Goal: Information Seeking & Learning: Learn about a topic

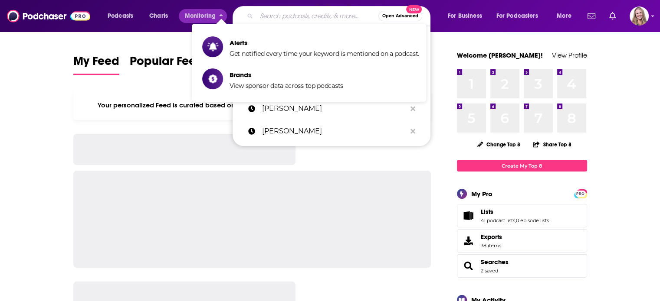
click at [263, 17] on input "Search podcasts, credits, & more..." at bounding box center [317, 16] width 122 height 14
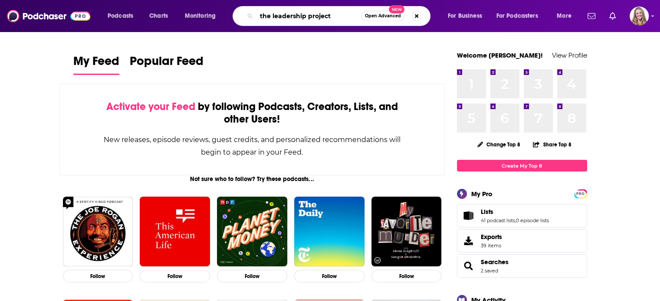
type input "the leadership project"
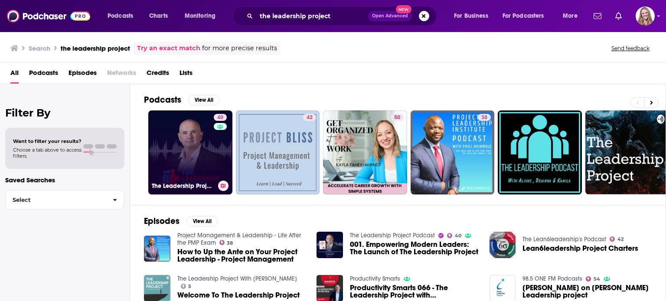
click at [191, 164] on link "40 The Leadership Project Podcast" at bounding box center [190, 153] width 84 height 84
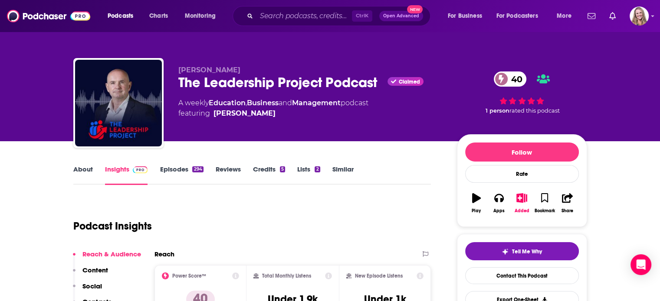
click at [85, 168] on link "About" at bounding box center [83, 175] width 20 height 20
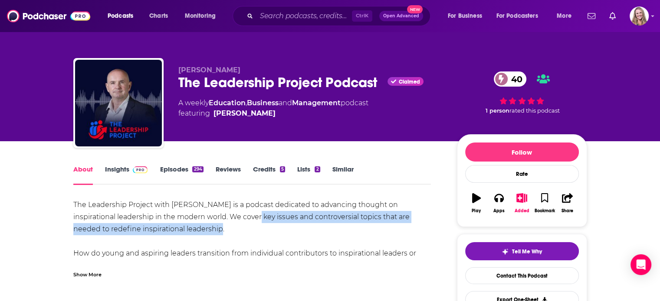
drag, startPoint x: 214, startPoint y: 235, endPoint x: 221, endPoint y: 218, distance: 18.3
click at [221, 218] on div "The Leadership Project with [PERSON_NAME] is a podcast dedicated to advancing t…" at bounding box center [252, 302] width 358 height 206
copy div "ey issues and controversial topics that are needed to redefine inspirational le…"
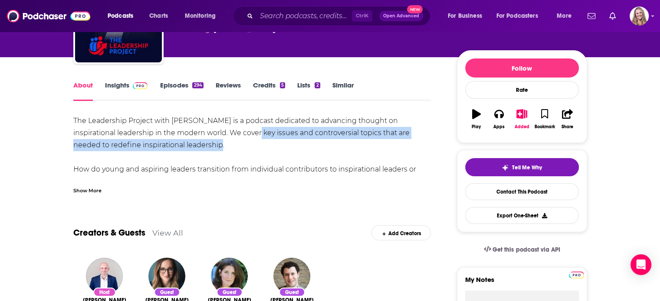
scroll to position [87, 0]
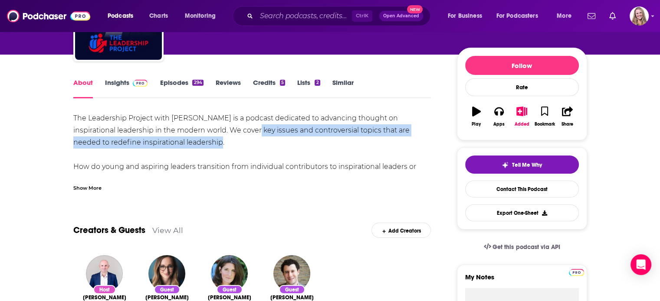
click at [95, 186] on div "Show More" at bounding box center [87, 187] width 28 height 8
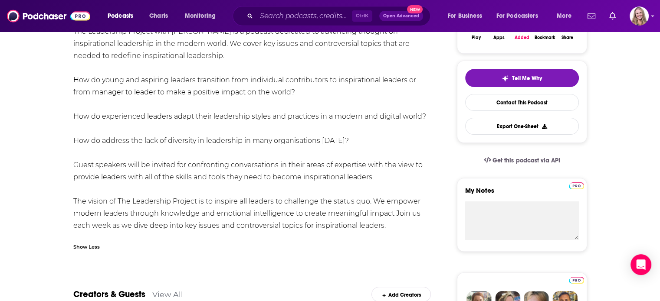
scroll to position [217, 0]
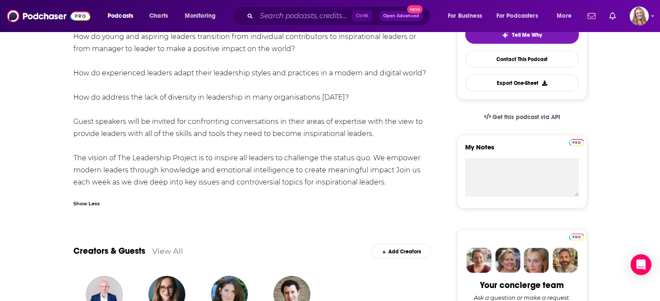
drag, startPoint x: 394, startPoint y: 181, endPoint x: 73, endPoint y: 171, distance: 321.5
click at [73, 171] on div "The Leadership Project with [PERSON_NAME] is a podcast dedicated to advancing t…" at bounding box center [252, 85] width 358 height 206
copy div "modern leaders through knowledge and emotional intelligence to create meaningfu…"
